Goal: Task Accomplishment & Management: Use online tool/utility

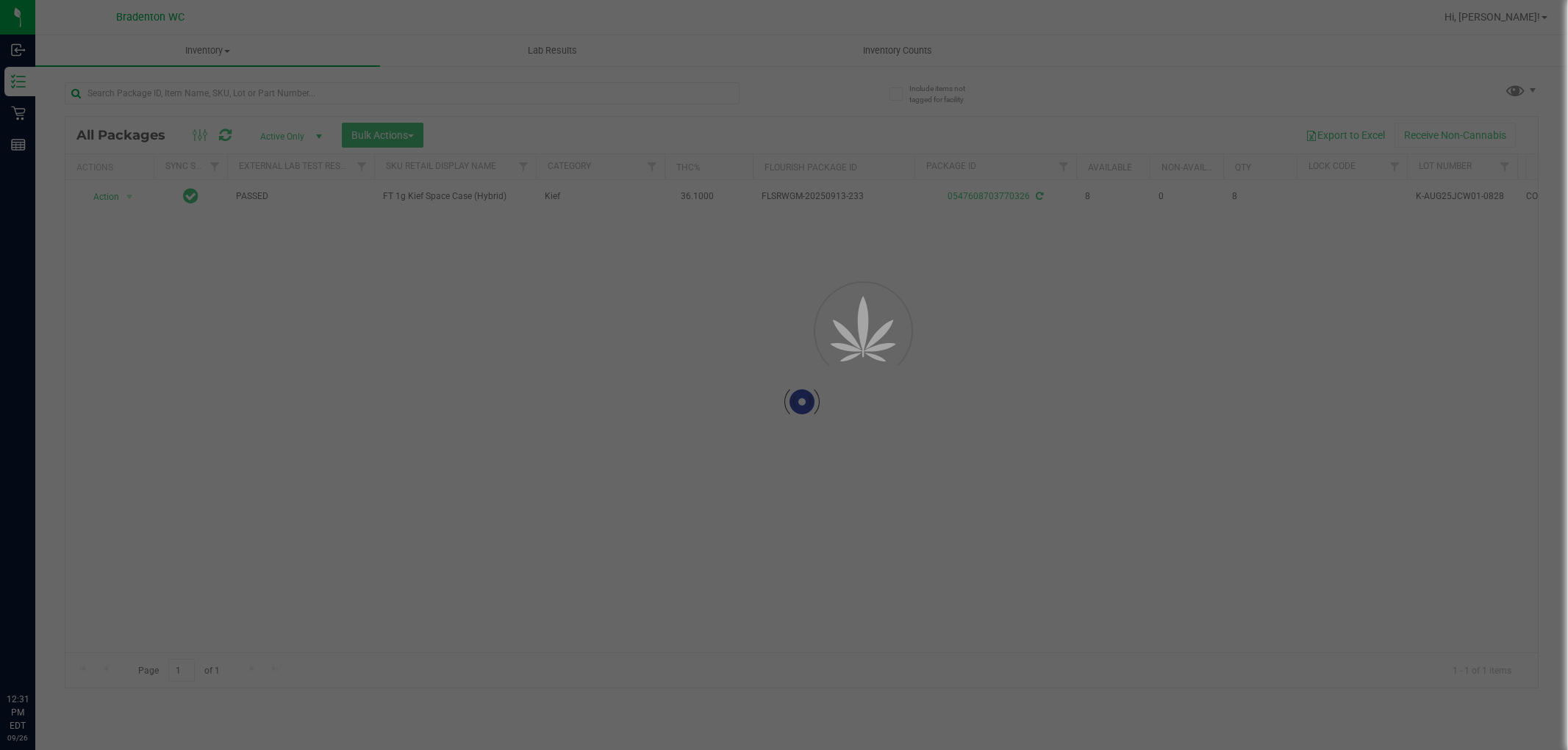
click at [711, 90] on div at bounding box center [784, 375] width 1568 height 750
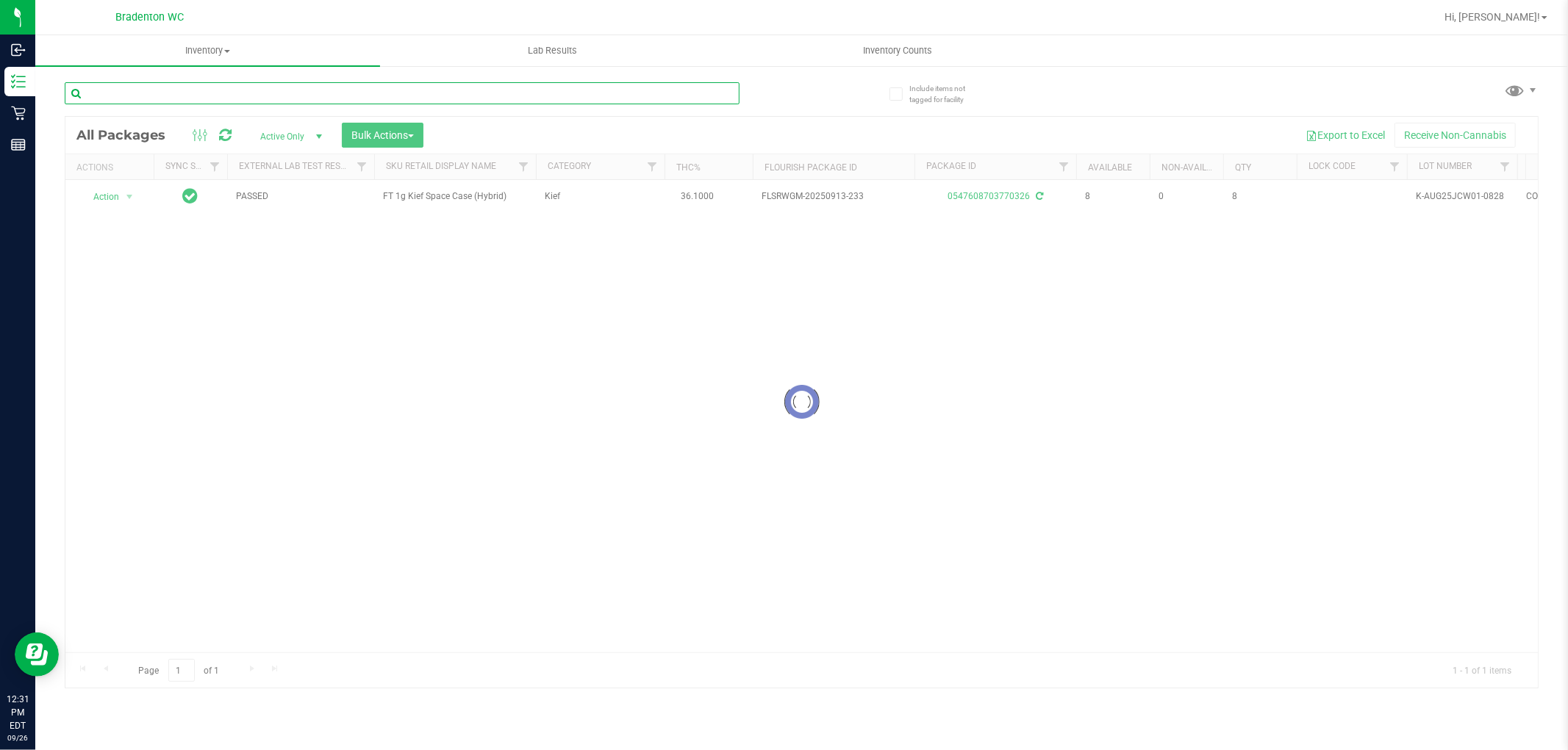
click at [693, 97] on input "text" at bounding box center [402, 93] width 675 height 22
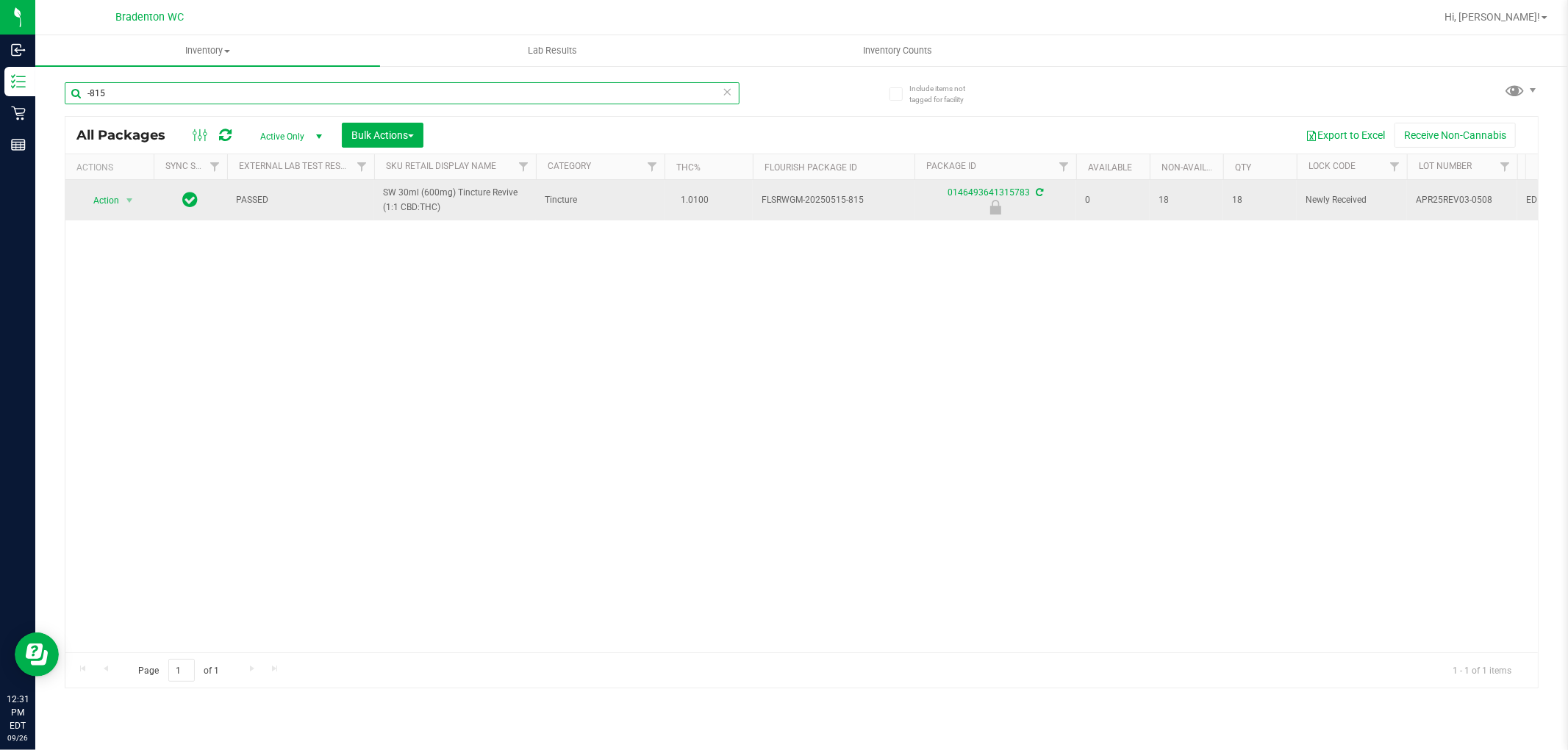
type input "-815"
click at [116, 209] on span "Action" at bounding box center [100, 200] width 40 height 21
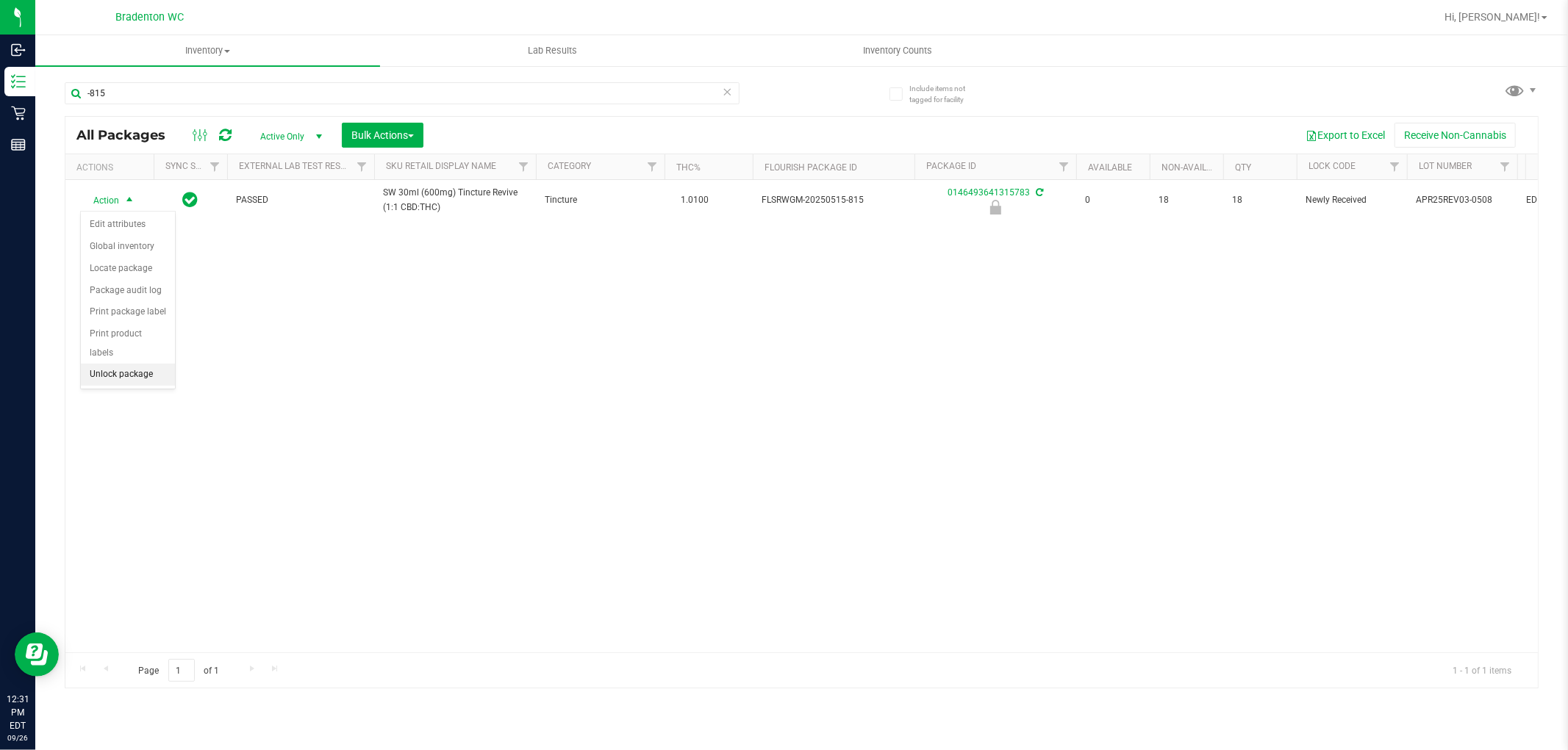
click at [135, 372] on li "Unlock package" at bounding box center [128, 374] width 94 height 22
